Goal: Obtain resource: Obtain resource

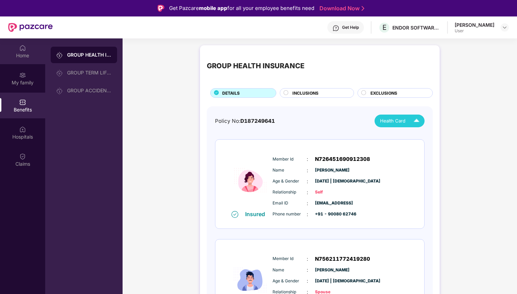
click at [23, 56] on div "Home" at bounding box center [22, 55] width 45 height 7
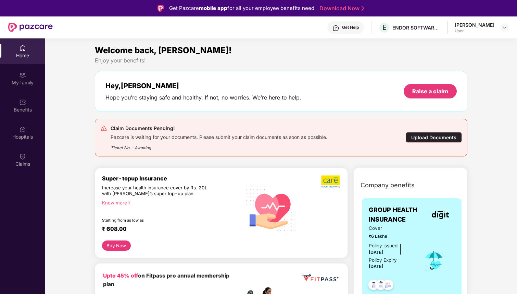
click at [427, 137] on div "Upload Documents" at bounding box center [434, 137] width 56 height 11
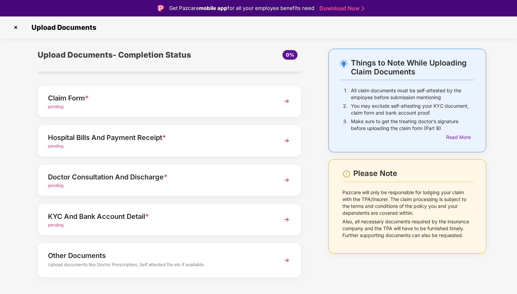
click at [284, 102] on img at bounding box center [287, 101] width 12 height 12
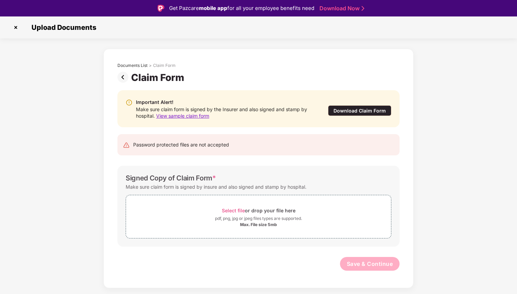
click at [352, 111] on div "Download Claim Form" at bounding box center [359, 110] width 63 height 11
